Goal: Task Accomplishment & Management: Manage account settings

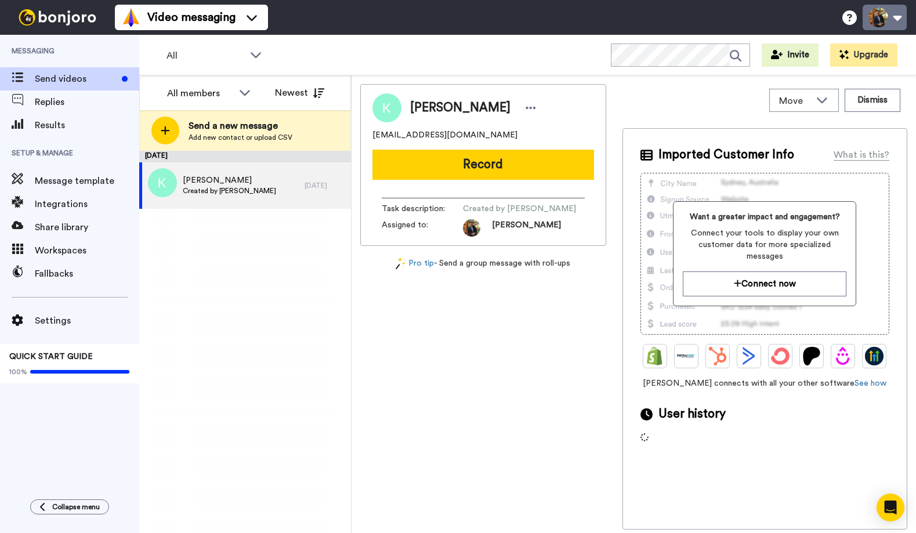
click at [877, 19] on button at bounding box center [885, 18] width 44 height 26
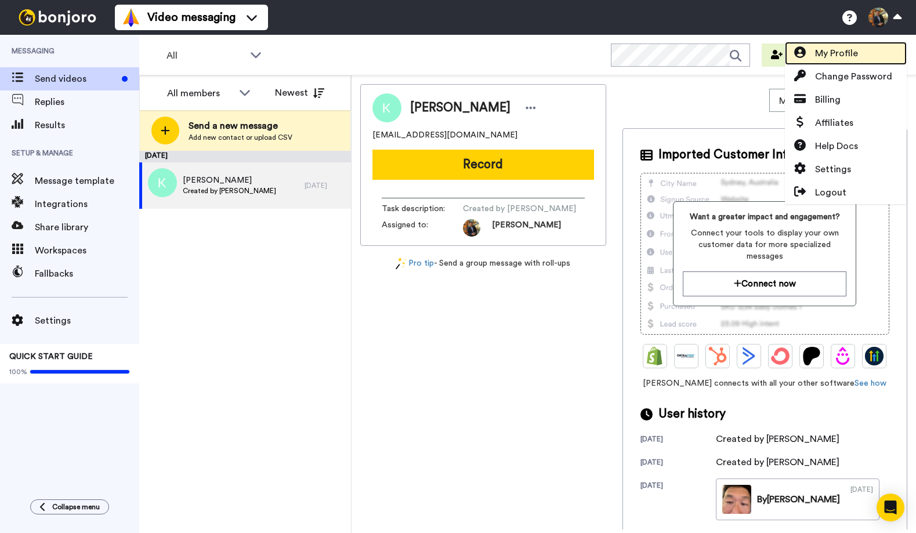
click at [859, 57] on link "My Profile" at bounding box center [846, 53] width 122 height 23
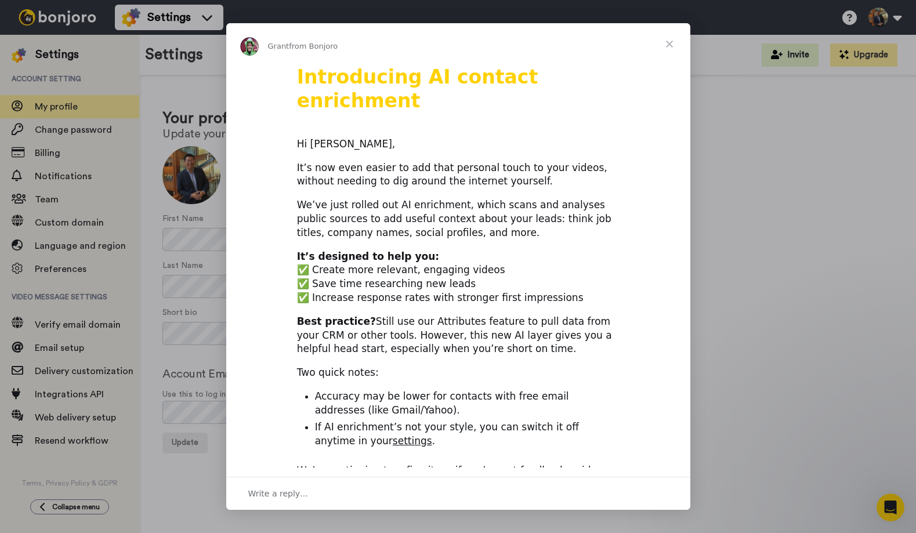
click at [84, 501] on div "Intercom messenger" at bounding box center [458, 266] width 916 height 533
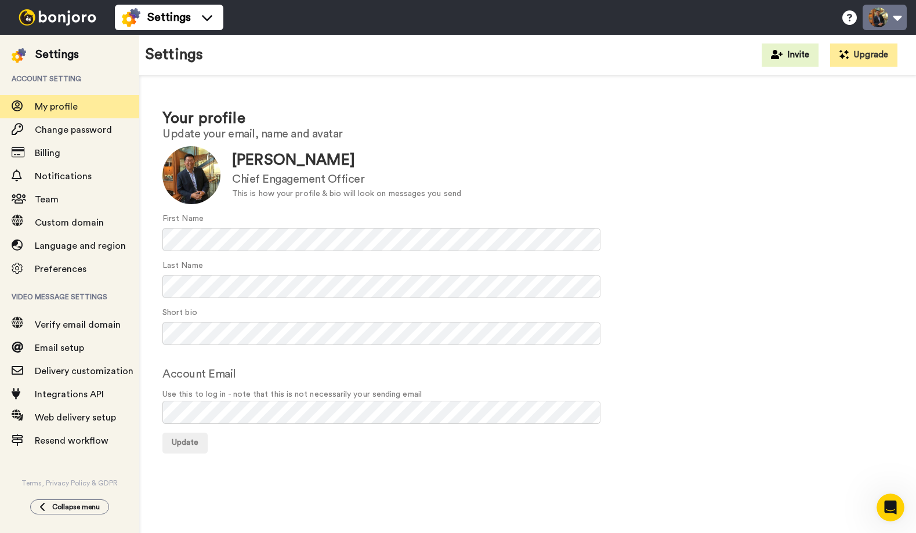
click at [886, 16] on button at bounding box center [885, 18] width 44 height 26
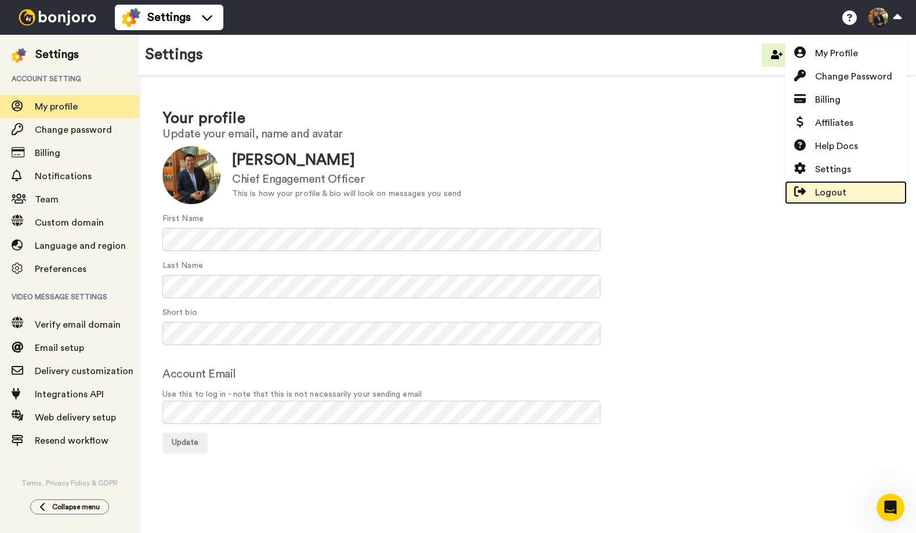
click at [826, 191] on span "Logout" at bounding box center [830, 193] width 31 height 14
